Goal: Check status: Check status

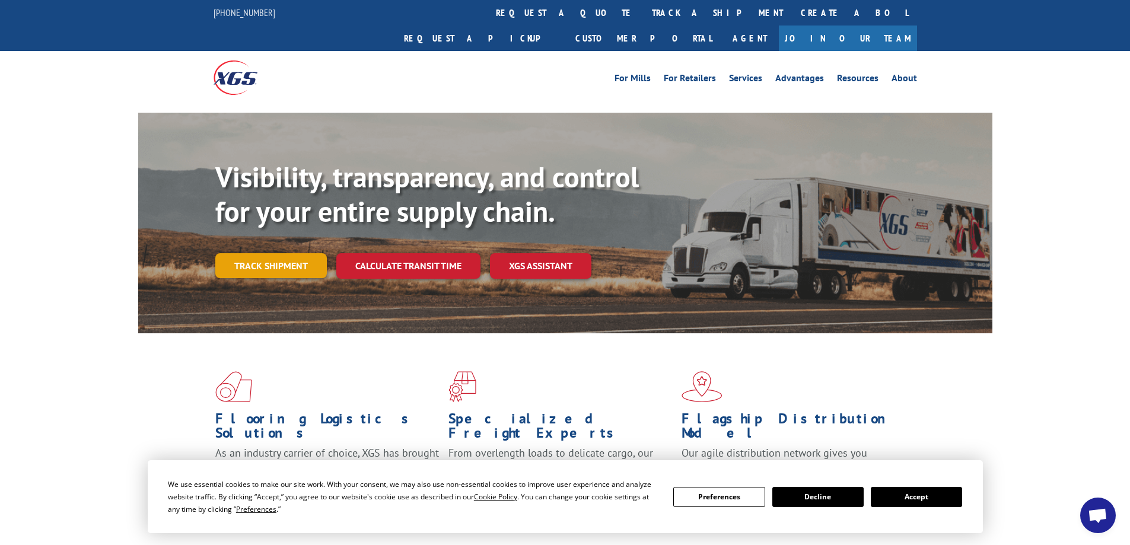
click at [286, 253] on link "Track shipment" at bounding box center [270, 265] width 111 height 25
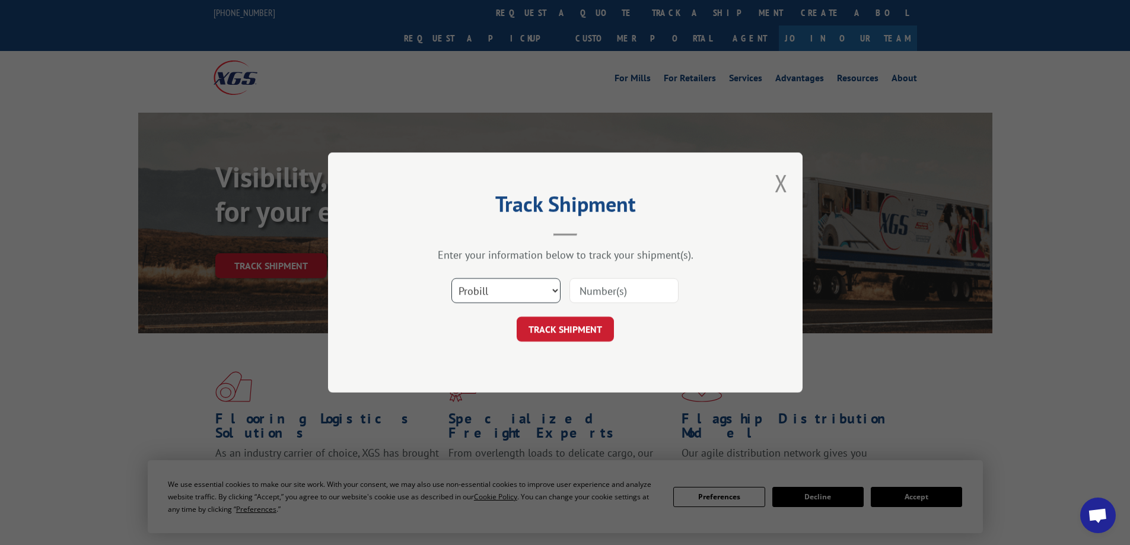
click at [556, 292] on select "Select category... Probill BOL PO" at bounding box center [505, 290] width 109 height 25
select select "bol"
click at [451, 278] on select "Select category... Probill BOL PO" at bounding box center [505, 290] width 109 height 25
click at [661, 291] on input at bounding box center [623, 290] width 109 height 25
type input "5576979"
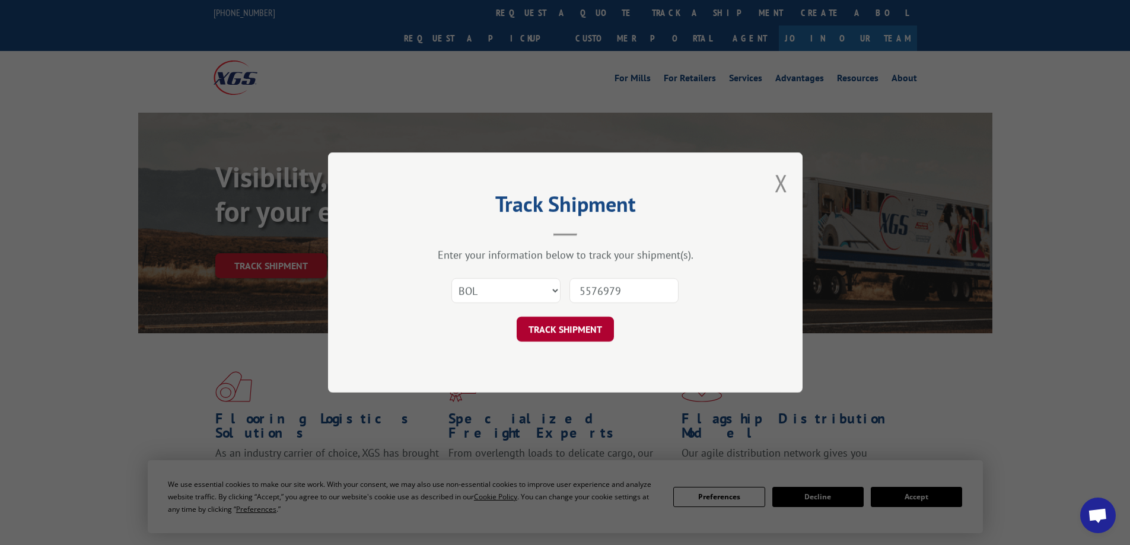
click at [569, 327] on button "TRACK SHIPMENT" at bounding box center [564, 329] width 97 height 25
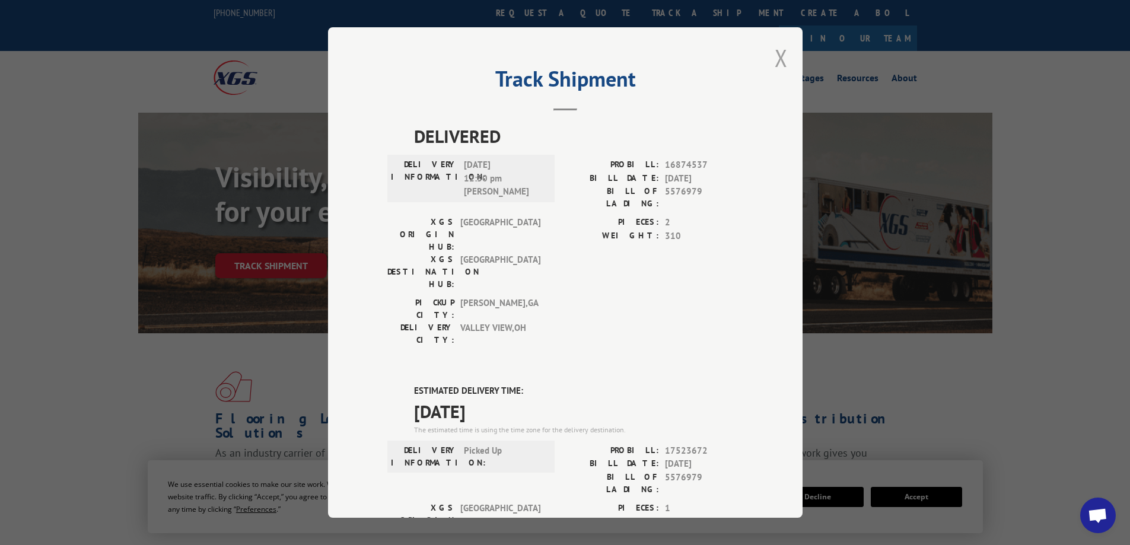
click at [776, 58] on button "Close modal" at bounding box center [780, 57] width 13 height 31
